Goal: Information Seeking & Learning: Check status

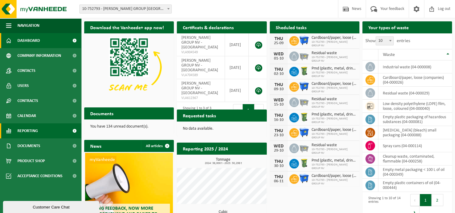
click at [73, 130] on span at bounding box center [75, 130] width 14 height 15
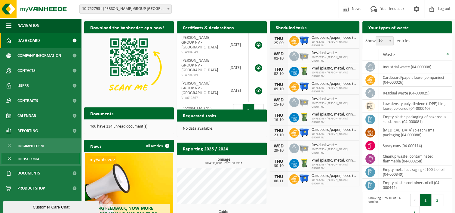
click at [26, 158] on span "In list form" at bounding box center [28, 158] width 20 height 11
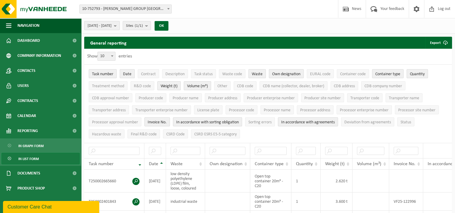
click at [120, 23] on button "2025-04-01 - 2025-09-24" at bounding box center [102, 25] width 36 height 9
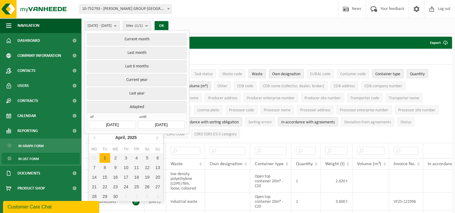
click at [117, 123] on input "[DATE]" at bounding box center [112, 125] width 47 height 8
click at [126, 137] on div "April, 2025" at bounding box center [126, 138] width 26 height 10
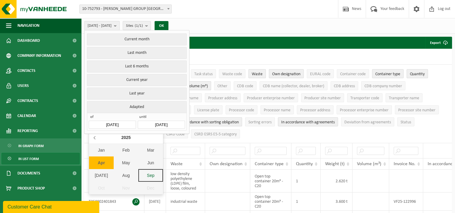
click at [95, 141] on icon at bounding box center [95, 138] width 10 height 10
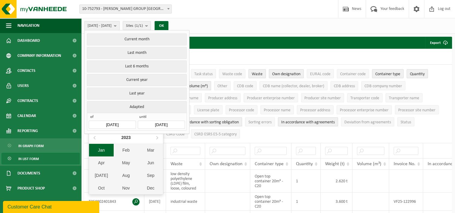
click at [104, 152] on div "Jan" at bounding box center [101, 150] width 25 height 13
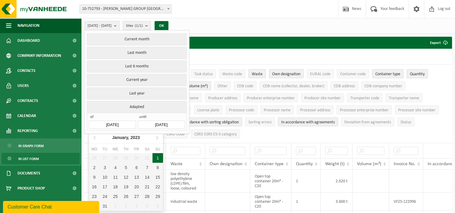
click at [159, 160] on div "1" at bounding box center [158, 158] width 11 height 10
type input "2023-01-01"
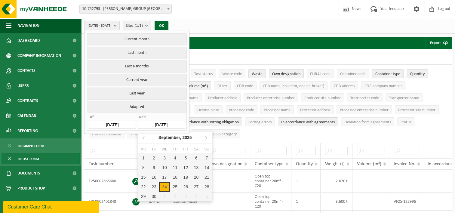
click at [171, 125] on input "2025-09-24" at bounding box center [161, 125] width 47 height 8
click at [174, 136] on div "September, 2025" at bounding box center [175, 138] width 38 height 10
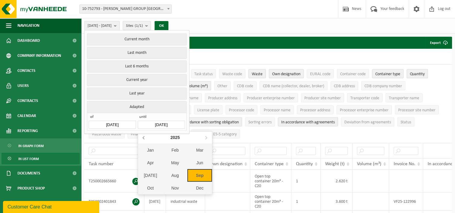
click at [143, 138] on icon at bounding box center [144, 137] width 2 height 3
click at [196, 184] on div "Dec" at bounding box center [199, 188] width 25 height 13
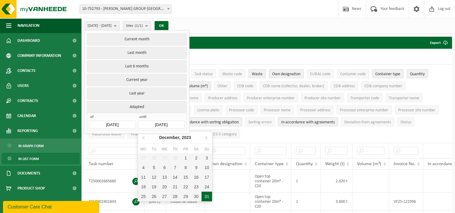
click at [206, 194] on div "31" at bounding box center [207, 197] width 11 height 10
type input "2023-12-31"
type input "2023-01-01"
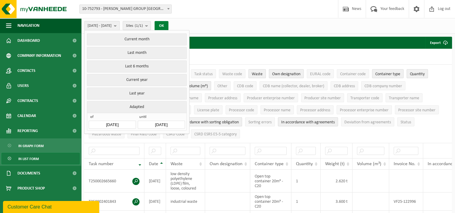
click at [169, 24] on button "OK" at bounding box center [162, 26] width 14 height 10
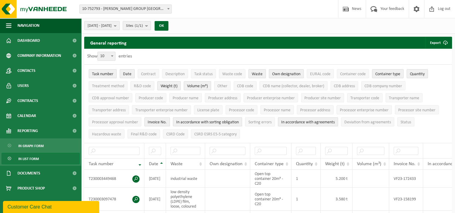
click at [167, 12] on span at bounding box center [169, 9] width 6 height 8
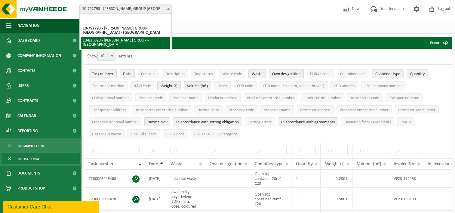
select select "90062"
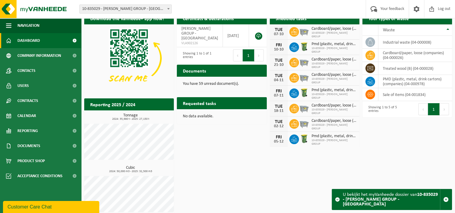
scroll to position [14, 0]
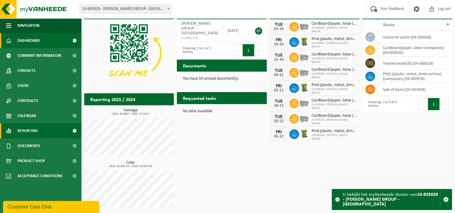
click at [74, 131] on span at bounding box center [75, 130] width 14 height 15
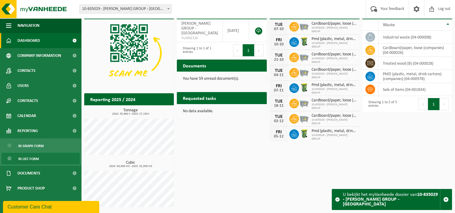
click at [40, 159] on link "In list form" at bounding box center [41, 158] width 78 height 11
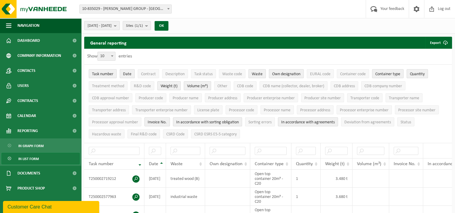
click at [120, 26] on button "2025-04-01 - 2025-09-24" at bounding box center [102, 25] width 36 height 9
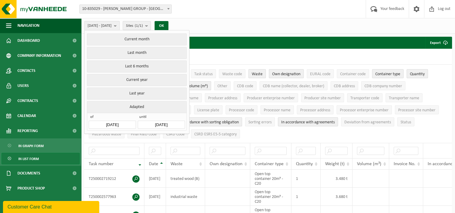
click at [112, 122] on input "[DATE]" at bounding box center [112, 125] width 47 height 8
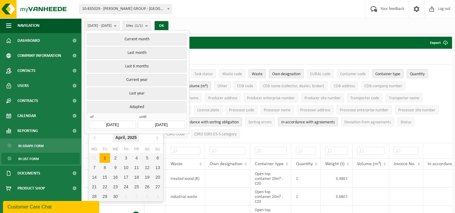
click at [129, 138] on icon "2025" at bounding box center [131, 137] width 9 height 4
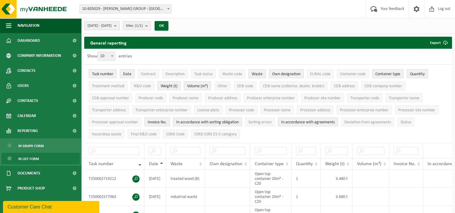
click at [119, 25] on b "submit" at bounding box center [116, 25] width 5 height 8
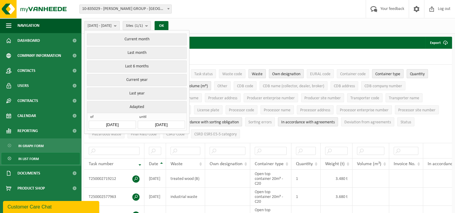
click at [108, 124] on input "[DATE]" at bounding box center [112, 125] width 47 height 8
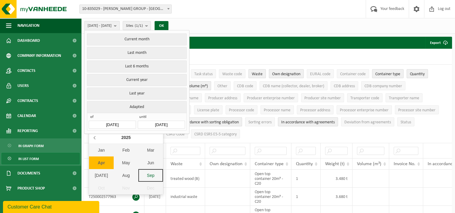
click at [97, 136] on icon at bounding box center [95, 138] width 10 height 10
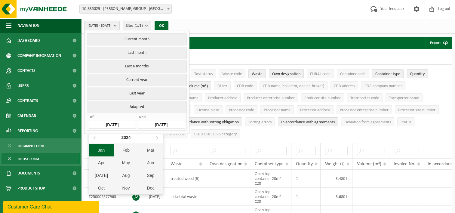
click at [101, 149] on div "Jan" at bounding box center [101, 150] width 25 height 13
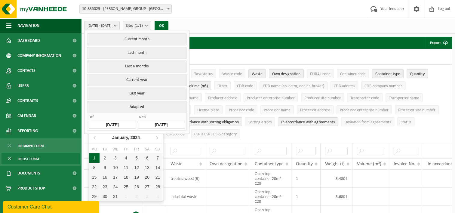
click at [96, 156] on div "1" at bounding box center [94, 158] width 11 height 10
type input "[DATE]"
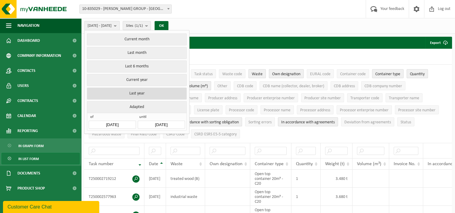
click at [140, 94] on button "Last year" at bounding box center [137, 94] width 100 height 12
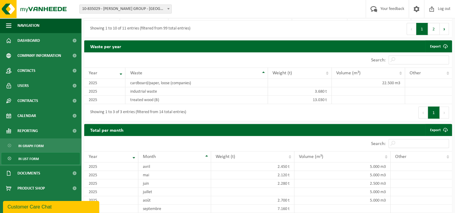
scroll to position [538, 0]
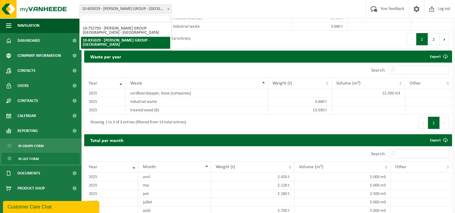
click at [166, 9] on span at bounding box center [169, 9] width 6 height 8
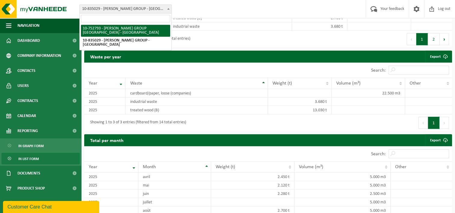
select select "7514"
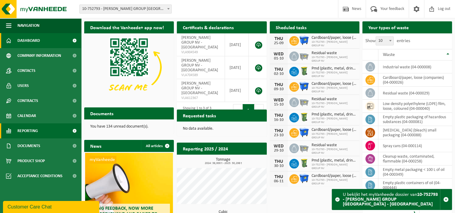
click at [75, 131] on span at bounding box center [75, 130] width 14 height 15
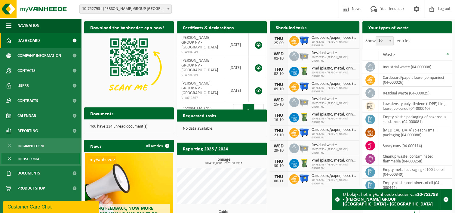
click at [29, 156] on span "In list form" at bounding box center [28, 158] width 20 height 11
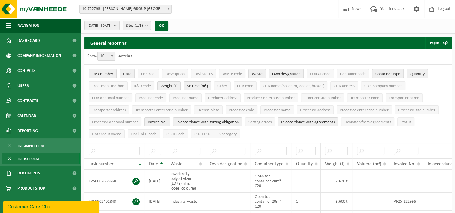
click at [119, 26] on b "submit" at bounding box center [116, 25] width 5 height 8
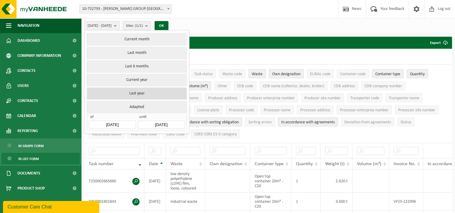
click at [128, 92] on button "Last year" at bounding box center [137, 94] width 100 height 12
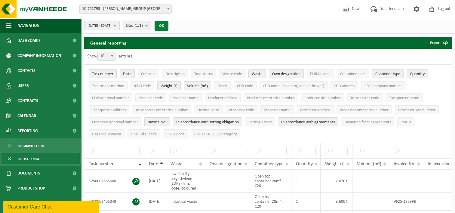
click at [169, 25] on button "OK" at bounding box center [162, 26] width 14 height 10
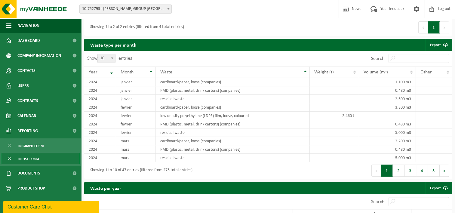
scroll to position [421, 0]
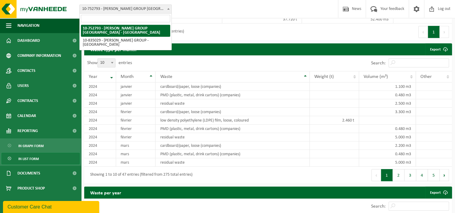
click at [169, 8] on b at bounding box center [168, 9] width 2 height 2
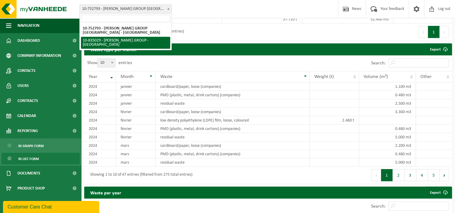
select select "90062"
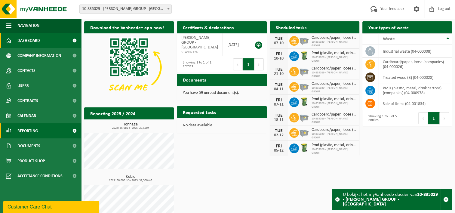
click at [78, 132] on span at bounding box center [75, 130] width 14 height 15
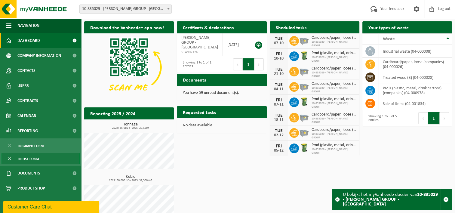
click at [36, 158] on span "In list form" at bounding box center [28, 158] width 20 height 11
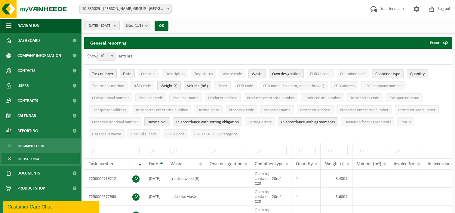
click at [119, 27] on b "submit" at bounding box center [116, 25] width 5 height 8
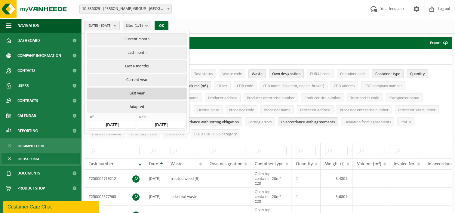
click at [139, 92] on button "Last year" at bounding box center [137, 94] width 100 height 12
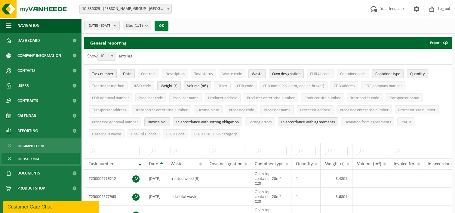
click at [169, 24] on button "OK" at bounding box center [162, 26] width 14 height 10
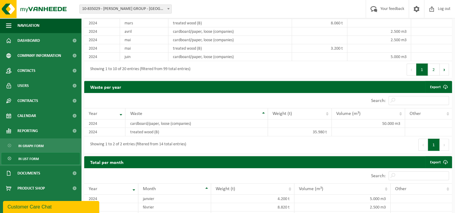
scroll to position [503, 0]
